Goal: Information Seeking & Learning: Find specific fact

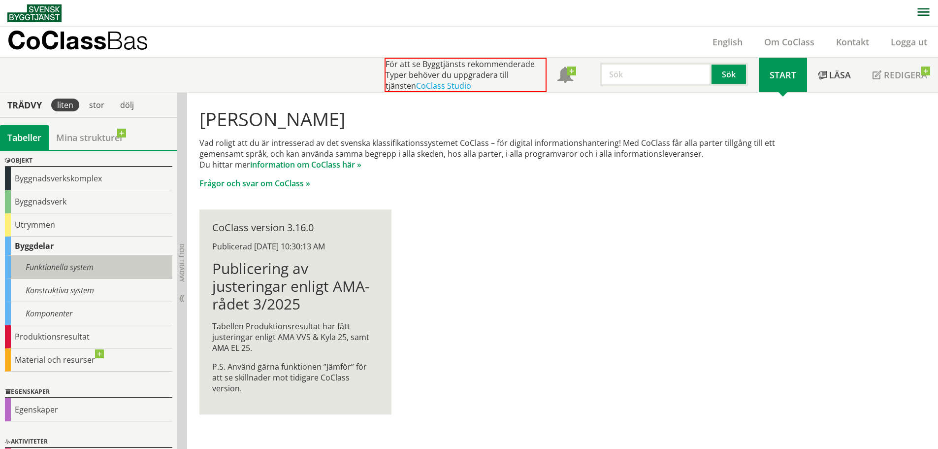
scroll to position [62, 0]
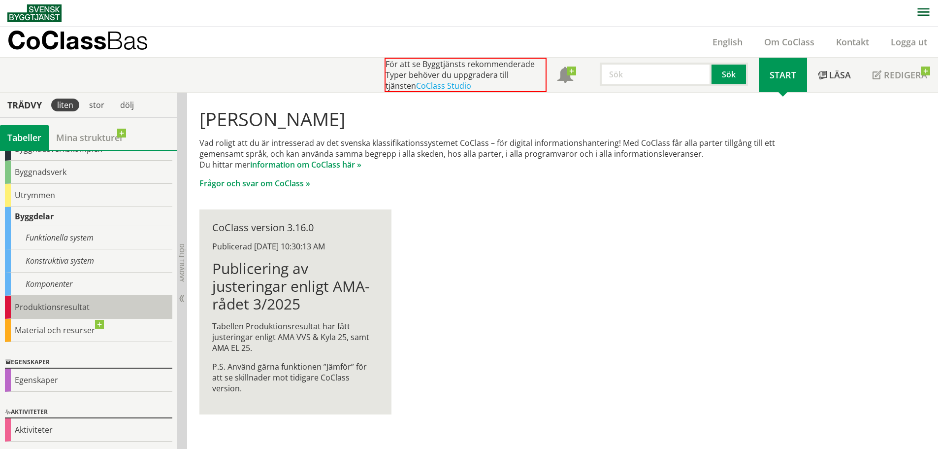
click at [38, 305] on div "Produktionsresultat" at bounding box center [88, 307] width 167 height 23
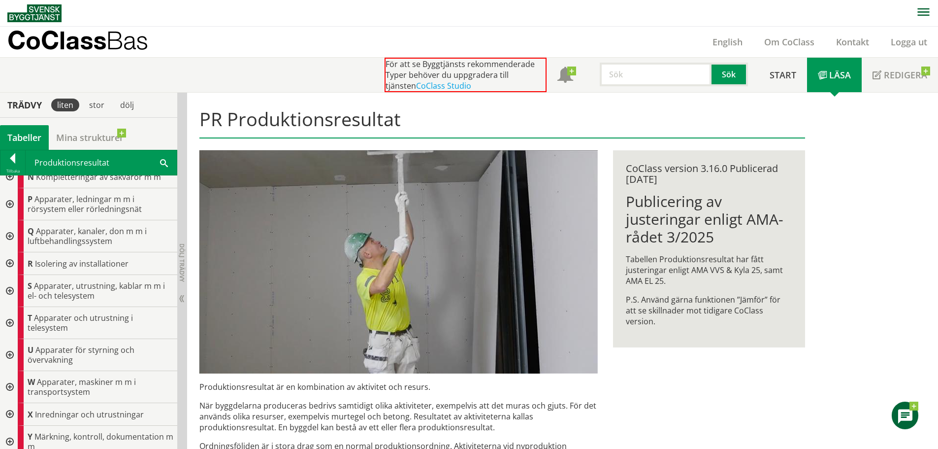
scroll to position [394, 0]
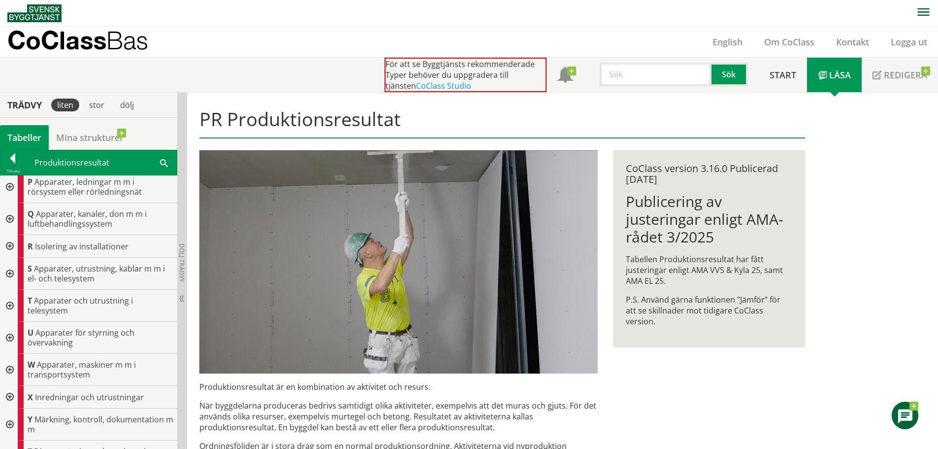
click at [164, 161] on span at bounding box center [164, 162] width 8 height 10
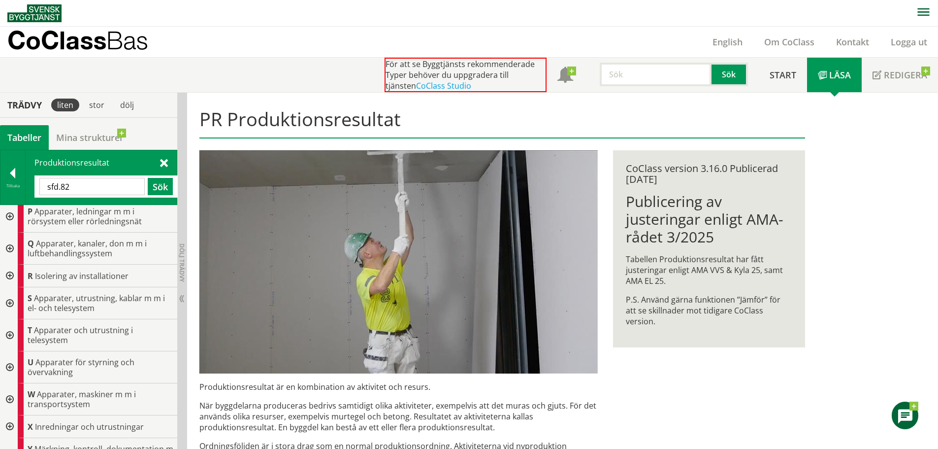
type input "sfd.82"
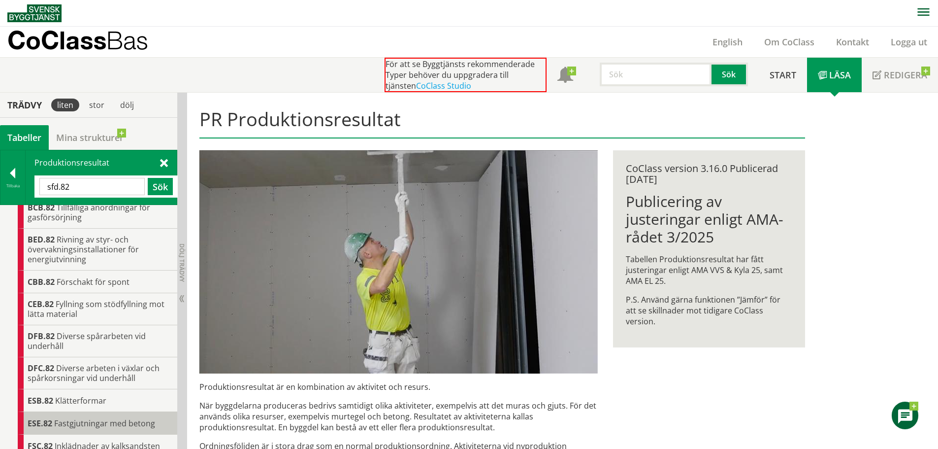
scroll to position [0, 0]
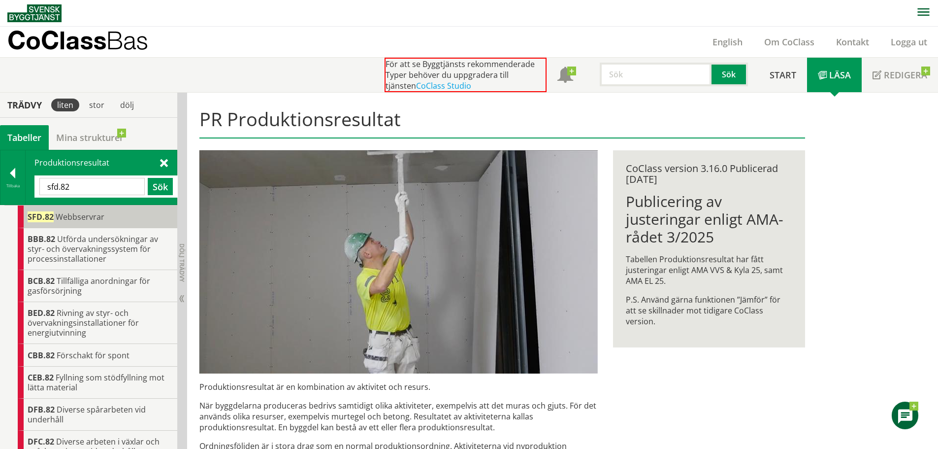
click at [66, 215] on span "Webbservrar" at bounding box center [80, 216] width 49 height 11
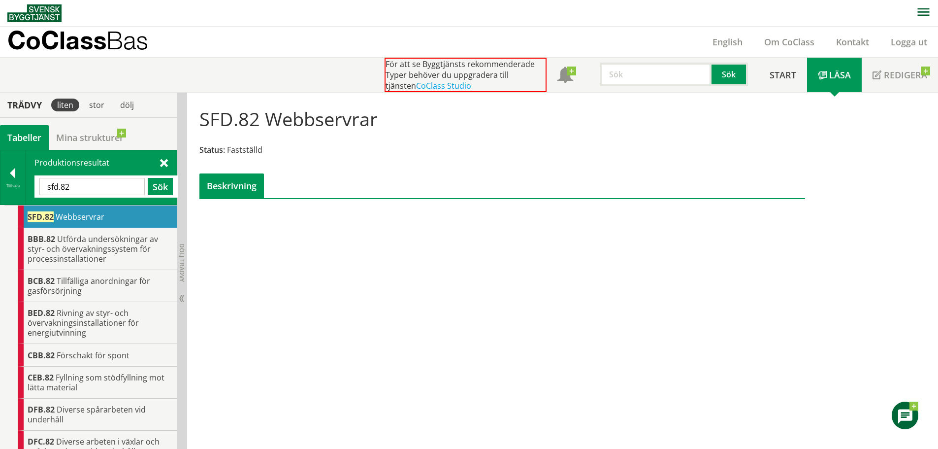
drag, startPoint x: 270, startPoint y: 115, endPoint x: 371, endPoint y: 121, distance: 101.1
click at [371, 121] on h1 "SFD.82 Webbservrar" at bounding box center [288, 119] width 178 height 22
